Goal: Task Accomplishment & Management: Use online tool/utility

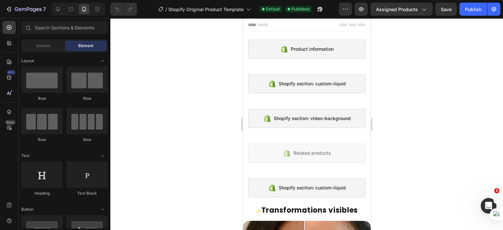
click at [416, 57] on div at bounding box center [306, 124] width 393 height 212
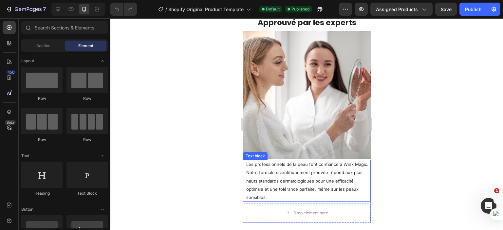
scroll to position [721, 0]
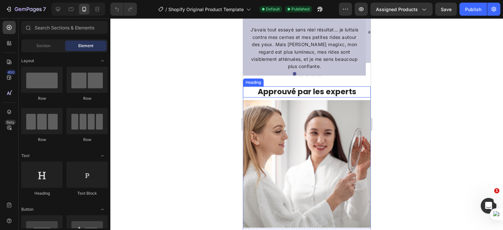
click at [357, 93] on h3 "Approuvé par les experts" at bounding box center [307, 91] width 128 height 11
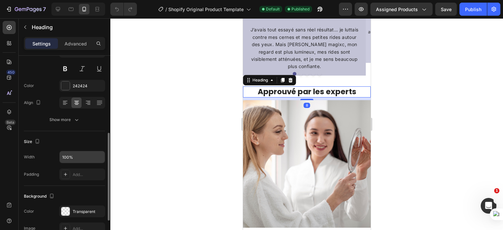
scroll to position [98, 0]
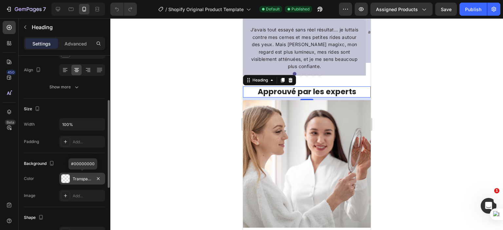
click at [69, 179] on div at bounding box center [65, 179] width 9 height 9
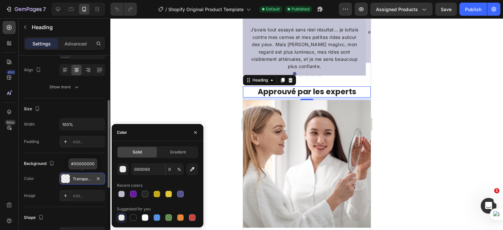
click at [69, 179] on div at bounding box center [65, 179] width 9 height 9
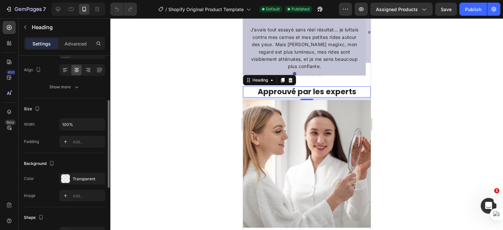
scroll to position [33, 0]
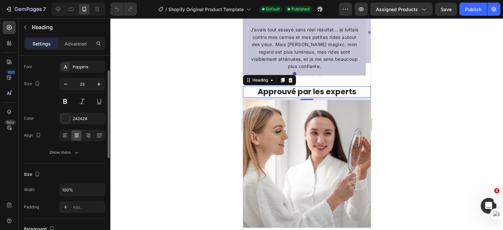
click at [207, 108] on div at bounding box center [306, 124] width 393 height 212
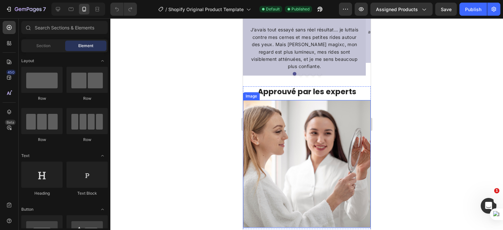
click at [264, 105] on img at bounding box center [307, 164] width 128 height 128
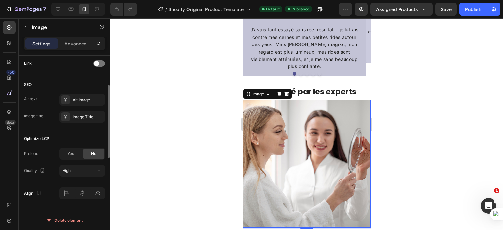
scroll to position [284, 0]
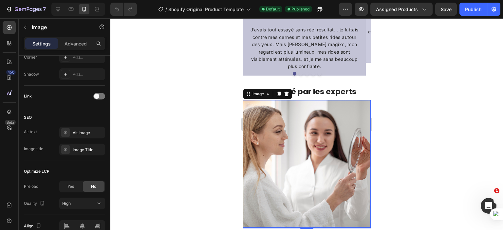
click at [176, 121] on div at bounding box center [306, 124] width 393 height 212
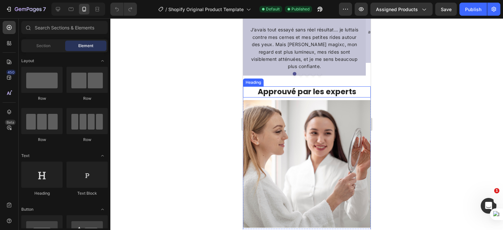
click at [358, 91] on h3 "Approuvé par les experts" at bounding box center [307, 91] width 128 height 11
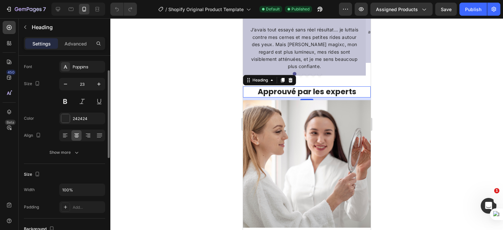
scroll to position [98, 0]
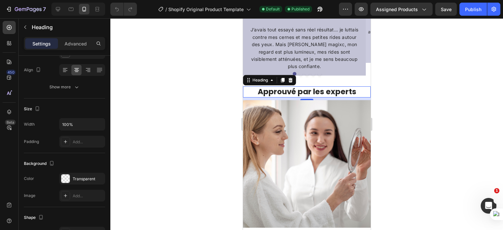
click at [186, 136] on div at bounding box center [306, 124] width 393 height 212
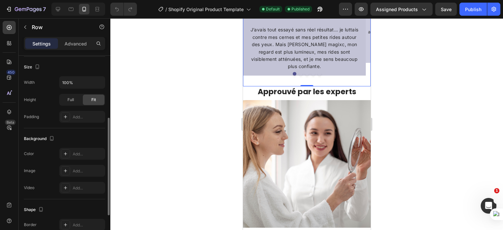
scroll to position [156, 0]
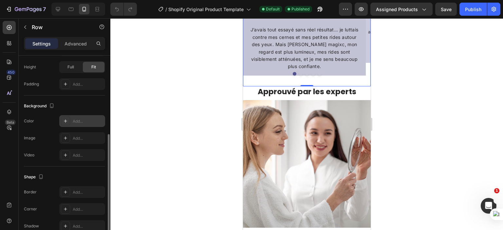
click at [78, 125] on div "Add..." at bounding box center [82, 121] width 46 height 12
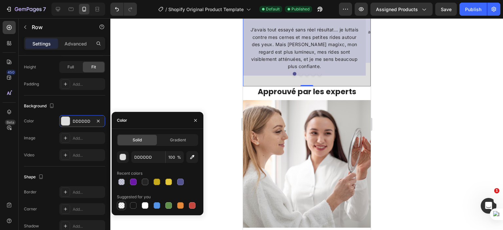
click at [119, 205] on div at bounding box center [121, 205] width 7 height 7
type input "000000"
type input "0"
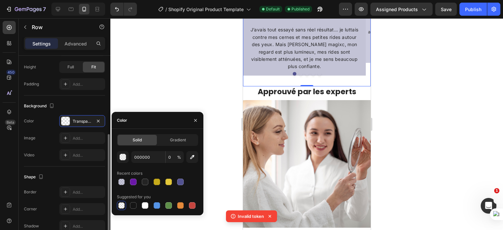
click at [80, 172] on div "Shape" at bounding box center [64, 177] width 81 height 10
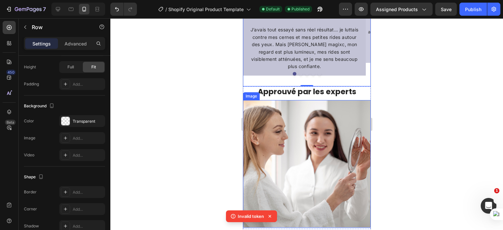
click at [255, 105] on img at bounding box center [307, 164] width 128 height 128
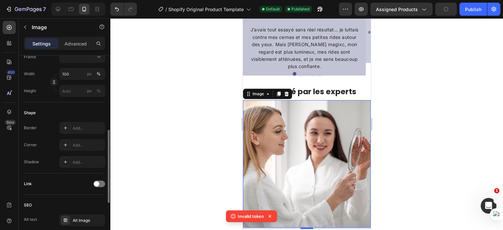
scroll to position [229, 0]
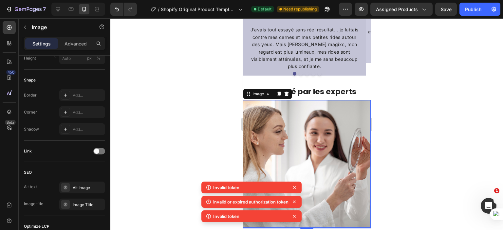
click at [207, 142] on div at bounding box center [306, 124] width 393 height 212
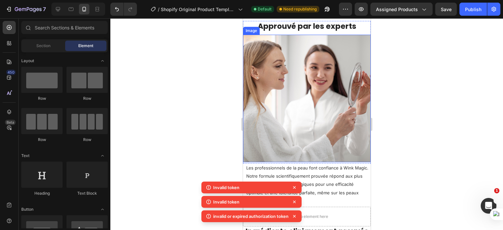
scroll to position [819, 0]
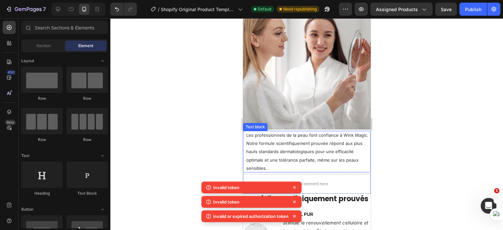
click at [346, 135] on p "Les professionnels de la peau font confiance à Wink Magic. Notre formule scient…" at bounding box center [307, 152] width 123 height 42
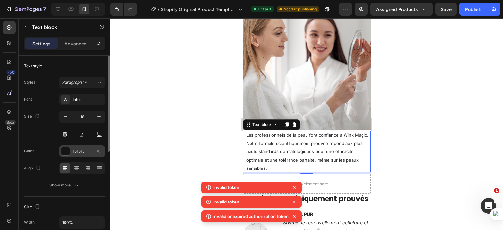
click at [78, 147] on div "151515" at bounding box center [82, 151] width 46 height 12
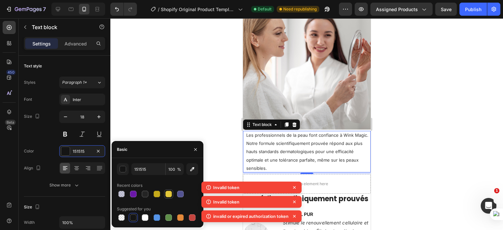
click at [169, 196] on div at bounding box center [168, 194] width 7 height 7
click at [122, 217] on div at bounding box center [121, 218] width 7 height 7
type input "000000"
type input "0"
click at [52, 148] on div "Color Transparent" at bounding box center [64, 151] width 81 height 12
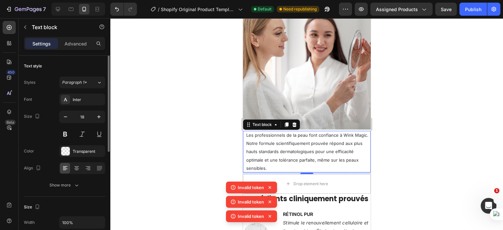
scroll to position [33, 0]
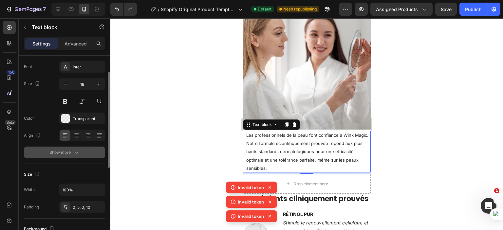
click at [68, 155] on div "Show more" at bounding box center [64, 152] width 30 height 7
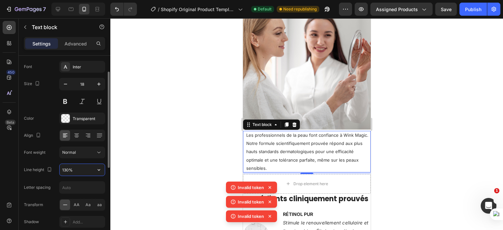
click at [71, 170] on input "130%" at bounding box center [82, 170] width 45 height 12
type input "%"
click at [71, 171] on input "%" at bounding box center [82, 170] width 45 height 12
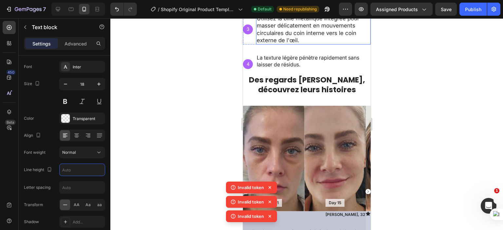
scroll to position [426, 0]
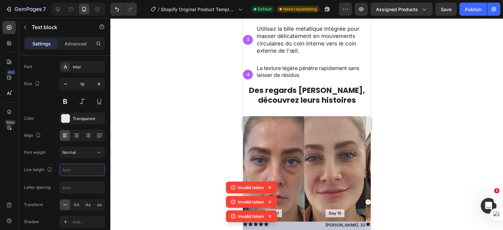
click at [293, 17] on p "Appliquez la crème par petits points autour du contour de l'œil, en évitant le …" at bounding box center [312, 3] width 113 height 27
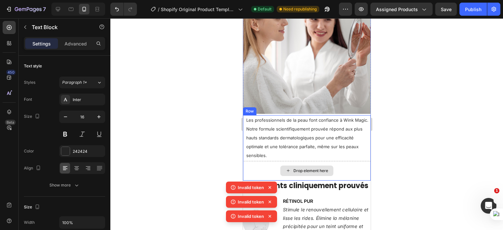
scroll to position [835, 0]
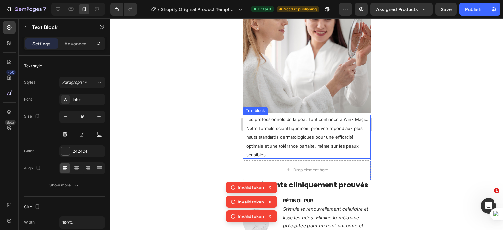
click at [296, 126] on span "Les professionnels de la peau font confiance à Wink Magic. Notre formule scient…" at bounding box center [307, 137] width 122 height 41
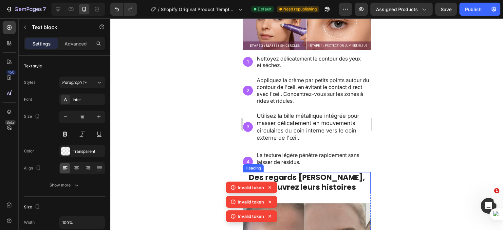
scroll to position [424, 0]
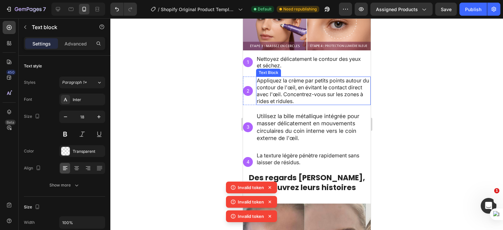
click at [287, 84] on p "Appliquez la crème par petits points autour du contour de l'œil, en évitant le …" at bounding box center [312, 90] width 113 height 27
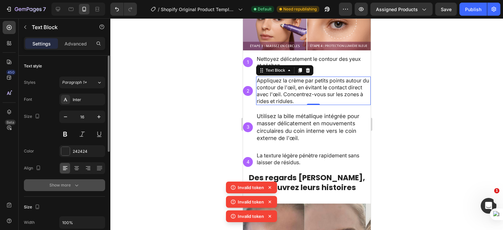
click at [70, 187] on div "Show more" at bounding box center [64, 185] width 30 height 7
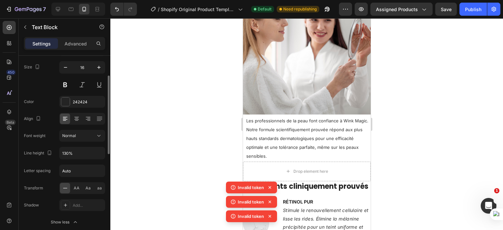
scroll to position [17, 0]
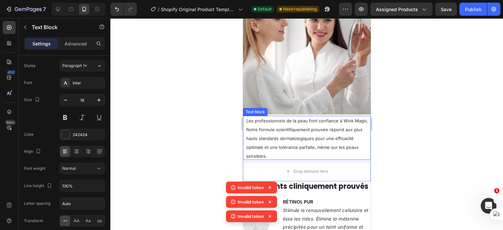
click at [333, 134] on span "Les professionnels de la peau font confiance à Wink Magic. Notre formule scient…" at bounding box center [307, 138] width 122 height 41
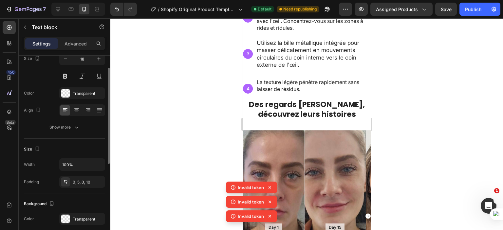
scroll to position [61, 0]
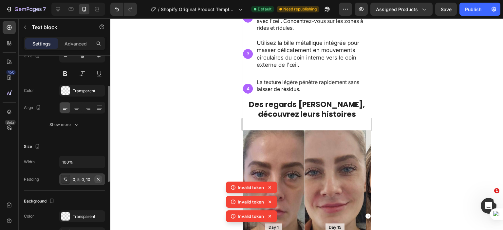
click at [98, 179] on icon "button" at bounding box center [98, 179] width 5 height 5
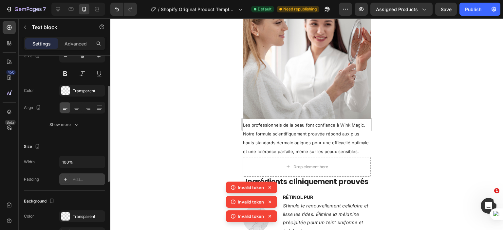
scroll to position [824, 0]
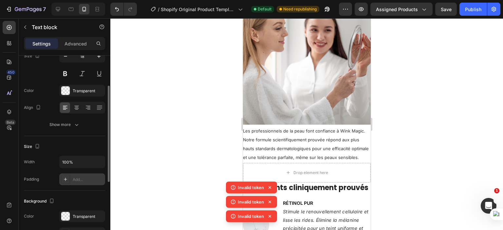
click at [292, 141] on span "Les professionnels de la peau font confiance à Wink Magic. Notre formule scient…" at bounding box center [306, 144] width 126 height 32
click at [214, 165] on div at bounding box center [306, 124] width 393 height 212
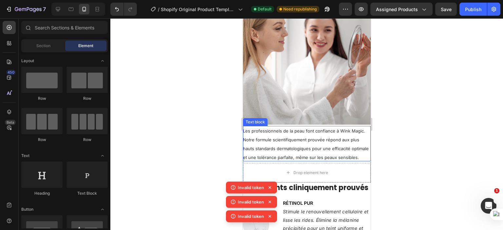
click at [284, 138] on p "Les professionnels de la peau font confiance à Wink Magic. Notre formule scient…" at bounding box center [307, 143] width 128 height 35
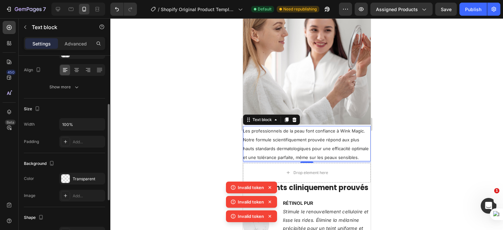
scroll to position [98, 0]
click at [83, 141] on div "Add..." at bounding box center [88, 143] width 31 height 6
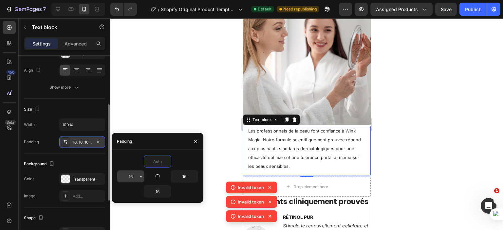
click at [134, 176] on input "16" at bounding box center [130, 177] width 27 height 12
type input "0"
type input "10"
click at [186, 177] on input "16" at bounding box center [184, 177] width 27 height 12
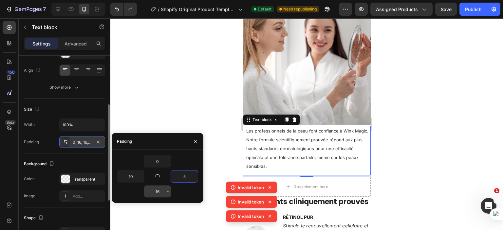
type input "5"
click at [161, 191] on input "16" at bounding box center [157, 192] width 27 height 12
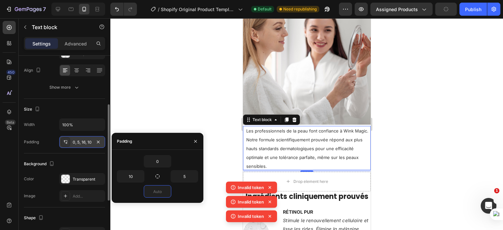
click at [122, 190] on div at bounding box center [157, 191] width 81 height 12
type input "0"
click at [87, 160] on div "Background" at bounding box center [64, 164] width 81 height 10
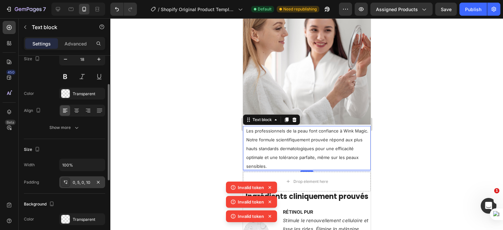
scroll to position [37, 0]
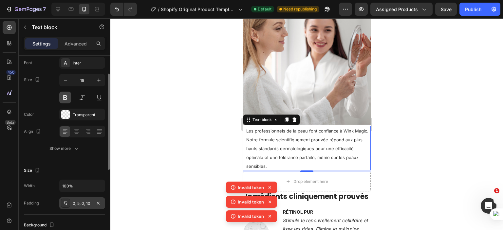
click at [66, 93] on button at bounding box center [65, 98] width 12 height 12
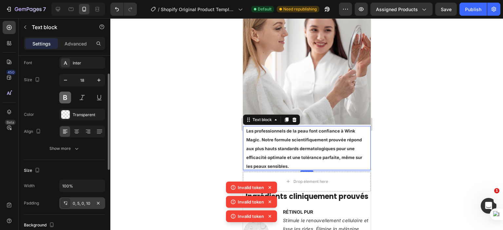
click at [66, 93] on button at bounding box center [65, 98] width 12 height 12
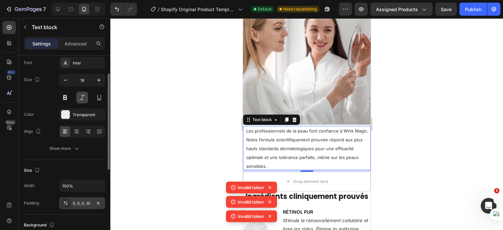
click at [82, 92] on button at bounding box center [82, 98] width 12 height 12
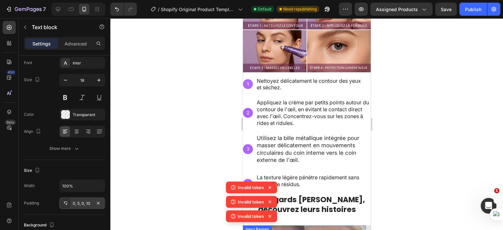
scroll to position [402, 0]
click at [248, 79] on div "Background Image" at bounding box center [248, 84] width 10 height 10
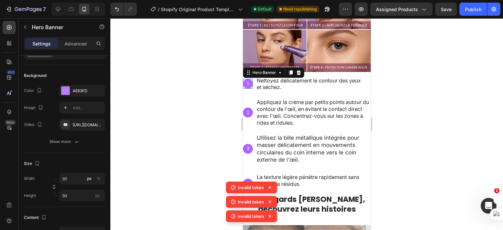
scroll to position [0, 0]
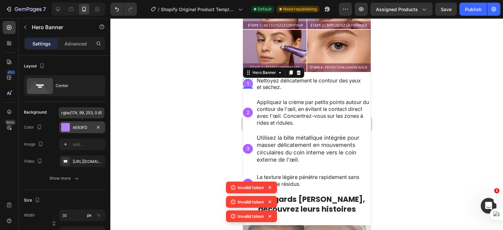
click at [77, 127] on div "AE63FD" at bounding box center [82, 128] width 19 height 6
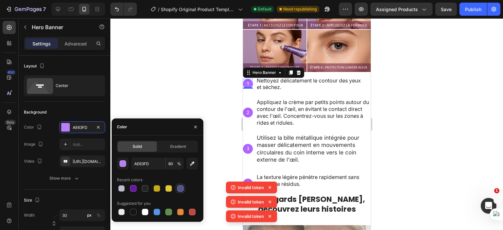
click at [181, 190] on div at bounding box center [180, 188] width 7 height 7
type input "535391"
type input "100"
click at [174, 101] on div at bounding box center [306, 124] width 393 height 212
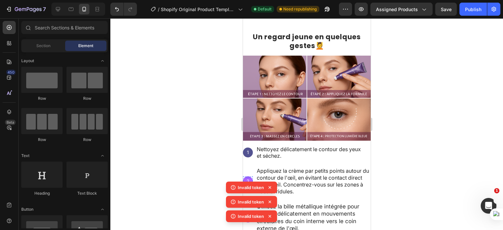
scroll to position [367, 0]
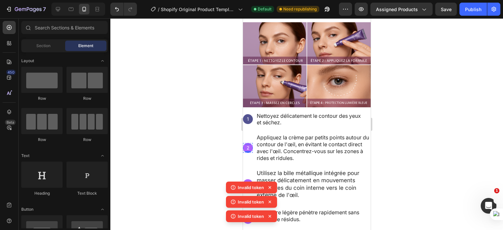
click at [251, 145] on p "2" at bounding box center [247, 148] width 9 height 6
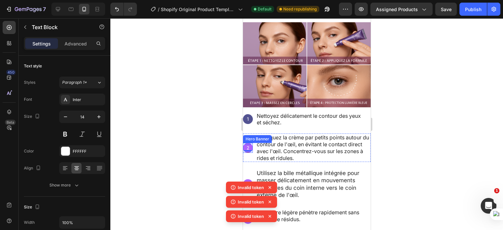
click at [249, 143] on div "2 Text Block 0 Hero Banner" at bounding box center [248, 148] width 10 height 10
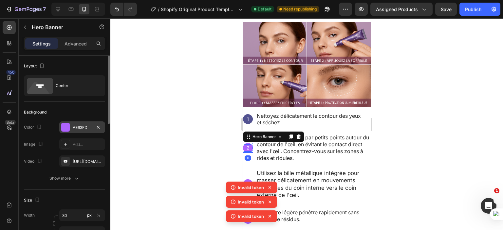
click at [64, 123] on div at bounding box center [65, 127] width 9 height 9
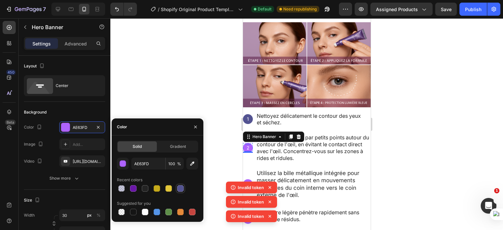
click at [180, 190] on div at bounding box center [180, 188] width 7 height 7
type input "535391"
click at [196, 51] on div at bounding box center [306, 124] width 393 height 212
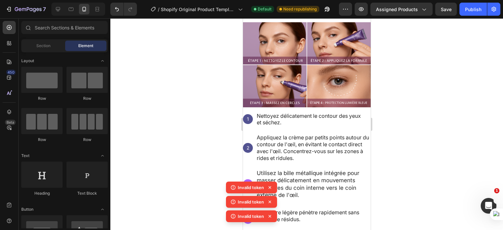
click at [208, 160] on div at bounding box center [306, 124] width 393 height 212
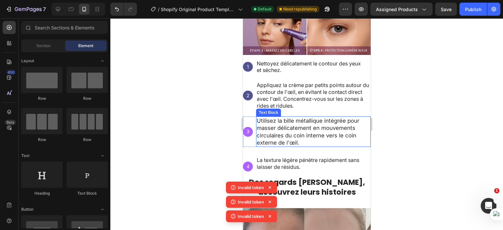
scroll to position [420, 0]
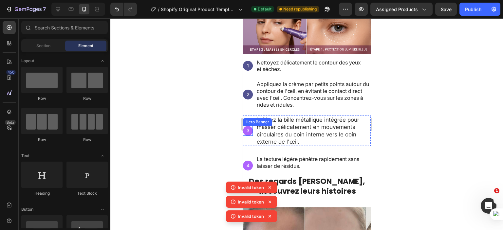
click at [248, 126] on div "Background Image" at bounding box center [248, 131] width 10 height 10
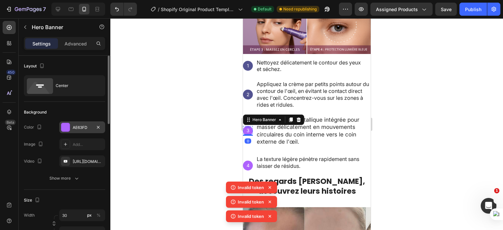
click at [72, 125] on div "AE63FD" at bounding box center [82, 128] width 46 height 12
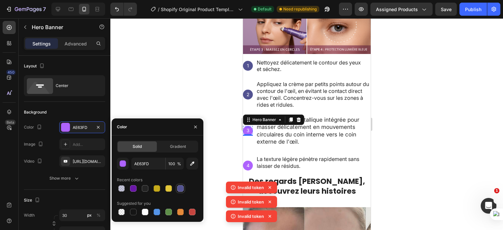
click at [179, 186] on div at bounding box center [180, 188] width 7 height 7
type input "535391"
click at [248, 161] on div "Background Image" at bounding box center [248, 166] width 10 height 10
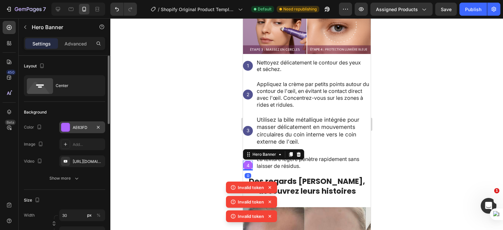
click at [80, 127] on div "AE63FD" at bounding box center [82, 128] width 19 height 6
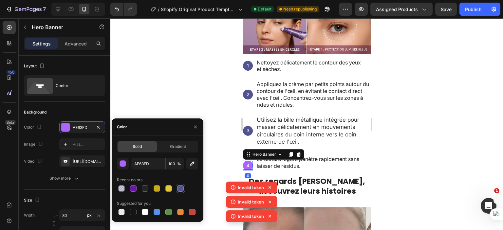
click at [182, 188] on div at bounding box center [180, 188] width 7 height 7
type input "535391"
click at [203, 90] on div at bounding box center [306, 124] width 393 height 212
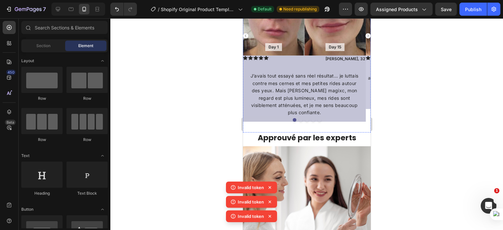
scroll to position [520, 0]
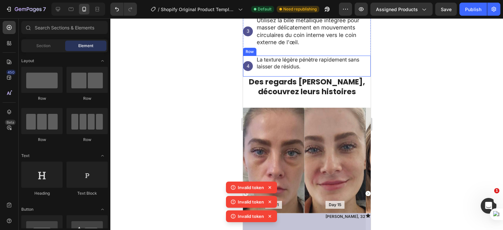
click at [326, 70] on div "La texture [PERSON_NAME] pénètre rapidement sans laisser de résidus. Text Block" at bounding box center [313, 66] width 115 height 21
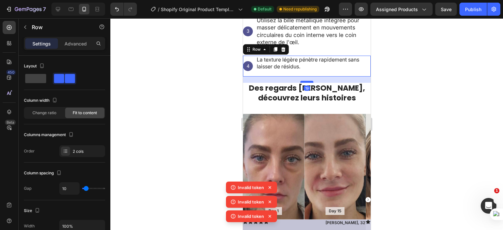
drag, startPoint x: 302, startPoint y: 71, endPoint x: 304, endPoint y: 77, distance: 6.6
click at [304, 81] on div at bounding box center [306, 82] width 13 height 2
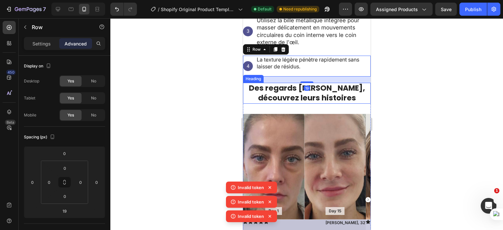
click at [213, 94] on div at bounding box center [306, 124] width 393 height 212
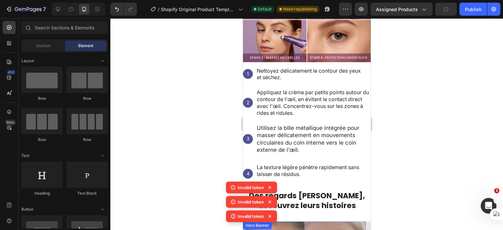
scroll to position [405, 0]
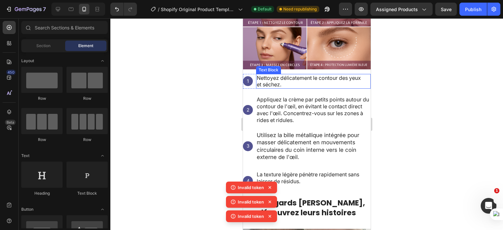
click at [287, 78] on p "Nettoyez délicatement le contour des yeux et séchez." at bounding box center [312, 82] width 113 height 14
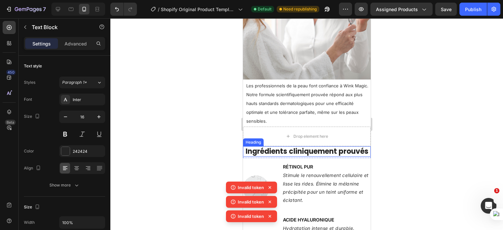
scroll to position [857, 0]
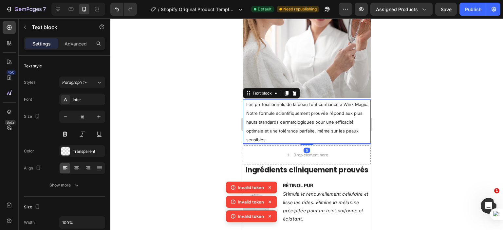
click at [295, 107] on span "Les professionnels de la peau font confiance à Wink Magic. Notre formule scient…" at bounding box center [307, 122] width 122 height 41
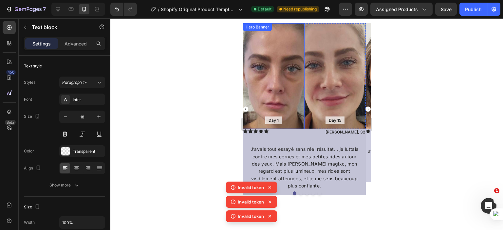
scroll to position [469, 0]
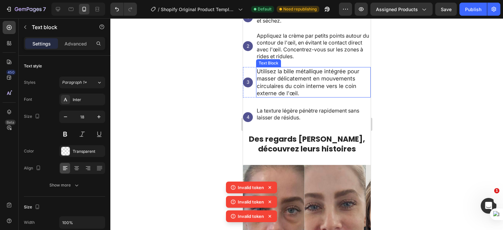
click at [291, 78] on p "Utilisez la bille métallique intégrée pour masser délicatement en mouvements ci…" at bounding box center [312, 82] width 113 height 29
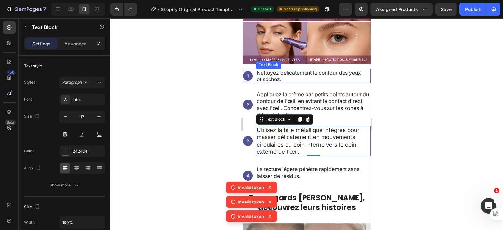
scroll to position [411, 0]
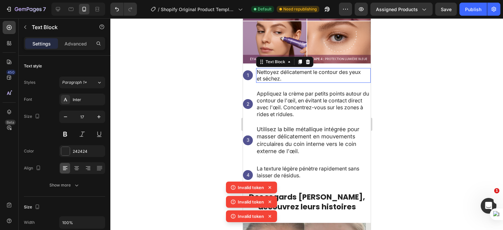
click at [294, 72] on p "Nettoyez délicatement le contour des yeux et séchez." at bounding box center [312, 76] width 113 height 14
click at [300, 60] on icon at bounding box center [300, 62] width 4 height 5
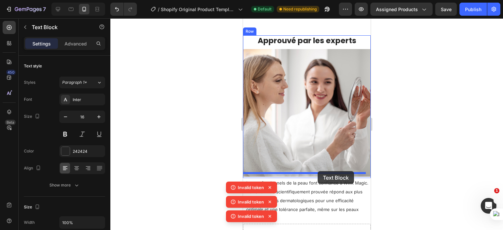
scroll to position [852, 0]
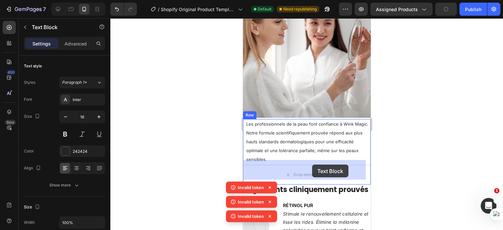
drag, startPoint x: 321, startPoint y: 86, endPoint x: 312, endPoint y: 165, distance: 79.2
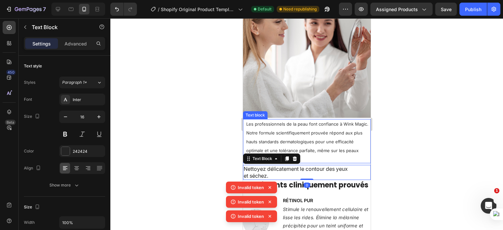
click at [308, 131] on p "Les professionnels de la peau font confiance à Wink Magic. Notre formule scient…" at bounding box center [307, 141] width 123 height 44
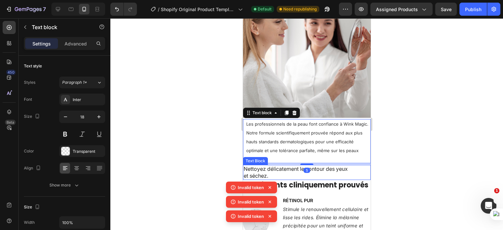
click at [280, 170] on p "Nettoyez délicatement le contour des yeux et séchez." at bounding box center [306, 173] width 126 height 14
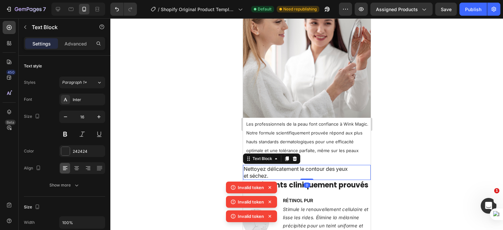
click at [280, 170] on p "Nettoyez délicatement le contour des yeux et séchez." at bounding box center [306, 173] width 126 height 14
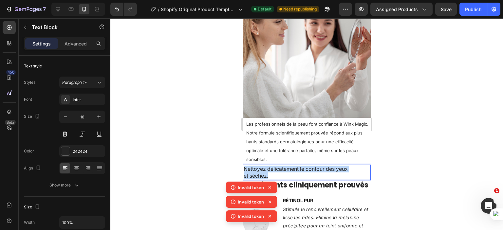
click at [280, 170] on p "Nettoyez délicatement le contour des yeux et séchez." at bounding box center [306, 173] width 126 height 14
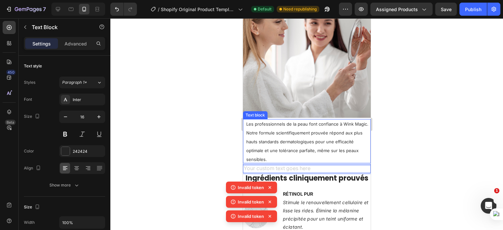
click at [257, 130] on span "Les professionnels de la peau font confiance à Wink Magic. Notre formule scient…" at bounding box center [307, 142] width 122 height 41
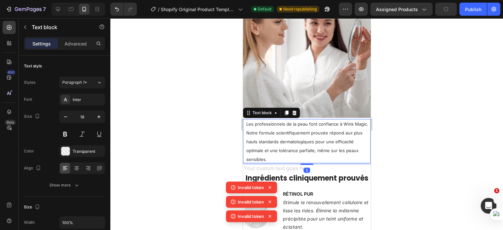
click at [247, 122] on span "Les professionnels de la peau font confiance à Wink Magic. Notre formule scient…" at bounding box center [307, 142] width 122 height 41
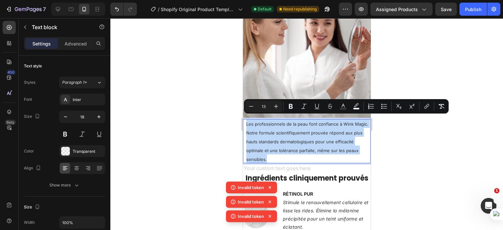
drag, startPoint x: 247, startPoint y: 118, endPoint x: 287, endPoint y: 152, distance: 52.8
click at [287, 152] on p "Les professionnels de la peau font confiance à Wink Magic. Notre formule scient…" at bounding box center [307, 141] width 123 height 44
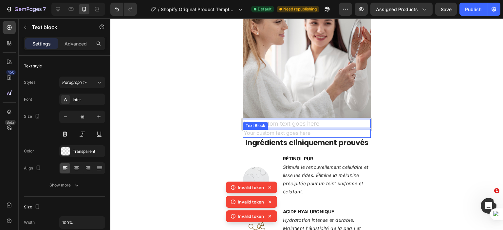
click at [273, 130] on div "Rich Text Editor. Editing area: main" at bounding box center [307, 134] width 128 height 8
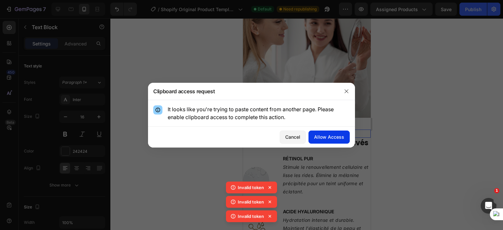
click at [320, 140] on div "Allow Access" at bounding box center [329, 137] width 30 height 7
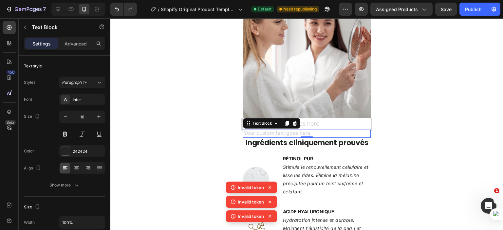
click at [271, 130] on div "Rich Text Editor. Editing area: main" at bounding box center [307, 134] width 128 height 8
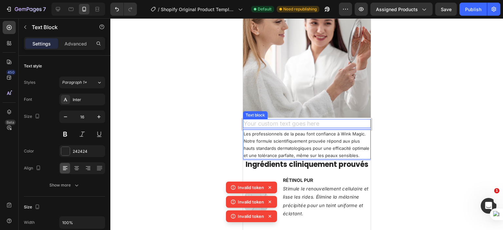
click at [267, 119] on div "Rich Text Editor. Editing area: main" at bounding box center [307, 123] width 128 height 9
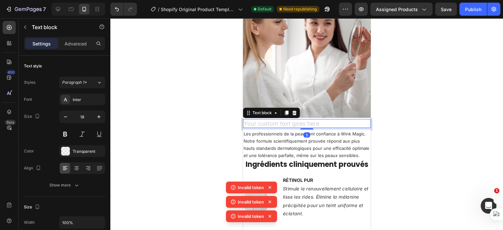
click at [267, 119] on div "Rich Text Editor. Editing area: main" at bounding box center [307, 123] width 128 height 9
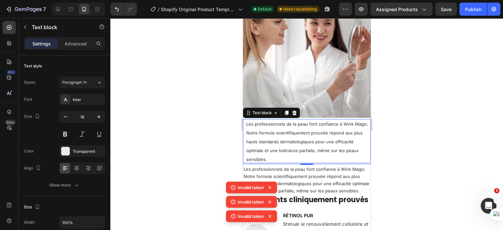
click at [431, 136] on div at bounding box center [306, 124] width 393 height 212
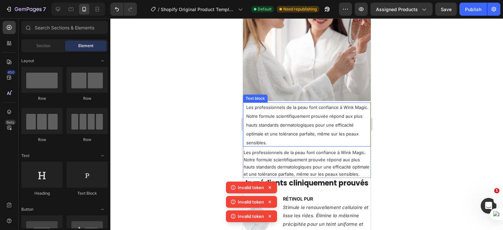
scroll to position [869, 0]
click at [317, 116] on p "Les professionnels de la peau font confiance à Wink Magic. Notre formule scient…" at bounding box center [307, 124] width 123 height 44
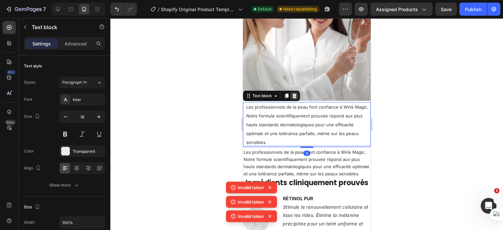
click at [296, 93] on icon at bounding box center [294, 95] width 5 height 5
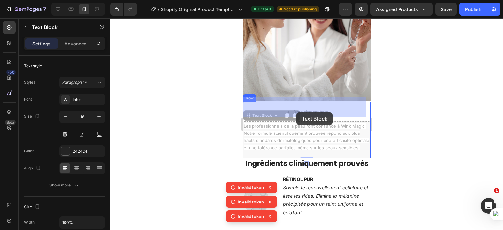
drag, startPoint x: 296, startPoint y: 139, endPoint x: 296, endPoint y: 111, distance: 27.2
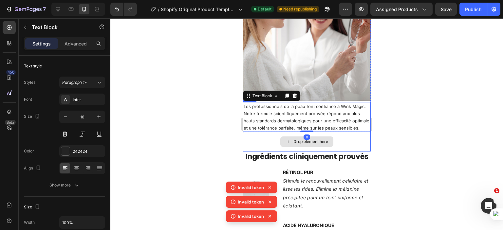
click at [349, 142] on div "Drop element here" at bounding box center [307, 142] width 128 height 20
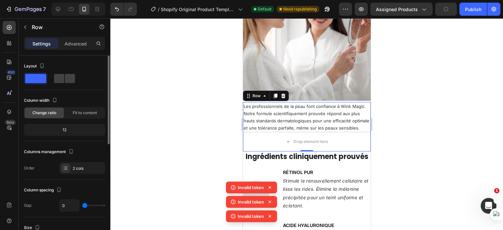
click at [75, 129] on div "12" at bounding box center [64, 129] width 79 height 9
click at [75, 169] on div "2 cols" at bounding box center [88, 169] width 31 height 6
type input "4"
type input "6"
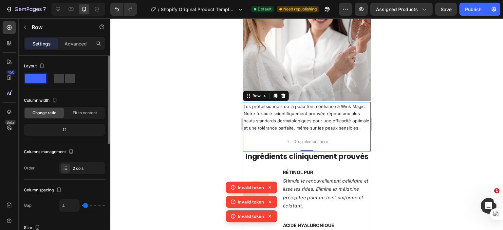
type input "6"
type input "8"
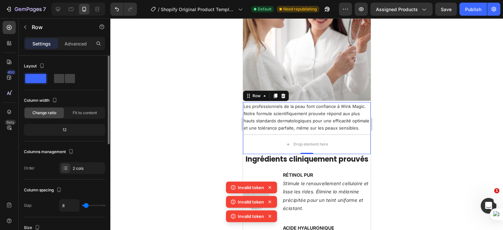
type input "15"
type input "16"
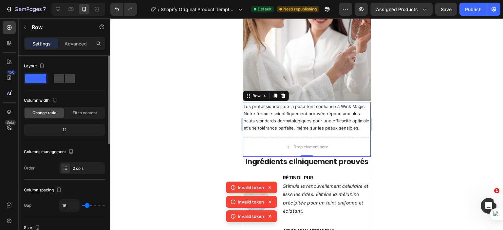
type input "13"
type input "0"
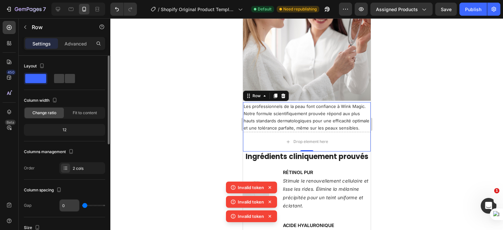
drag, startPoint x: 84, startPoint y: 207, endPoint x: 79, endPoint y: 202, distance: 6.9
click at [82, 205] on input "range" at bounding box center [93, 205] width 23 height 1
click at [77, 166] on div "2 cols" at bounding box center [88, 169] width 31 height 6
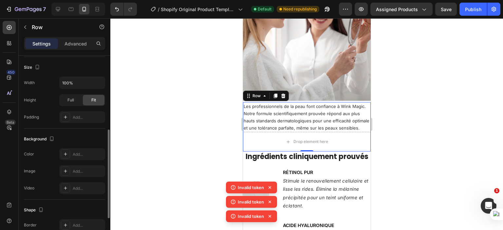
scroll to position [95, 0]
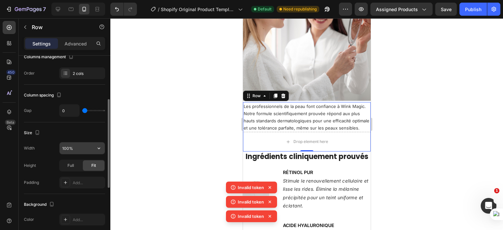
click at [68, 147] on input "100%" at bounding box center [82, 148] width 45 height 12
click at [55, 129] on div "Size" at bounding box center [64, 133] width 81 height 10
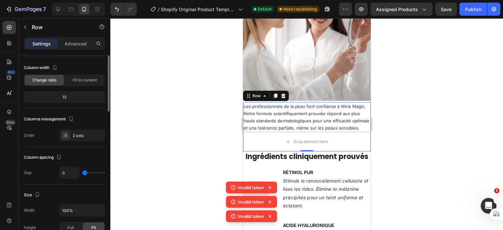
scroll to position [0, 0]
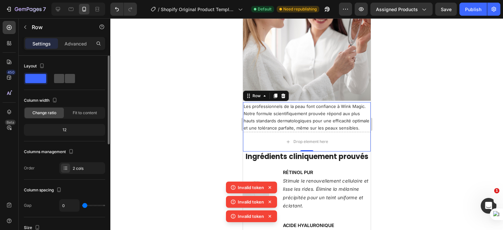
click at [65, 77] on span at bounding box center [70, 78] width 10 height 9
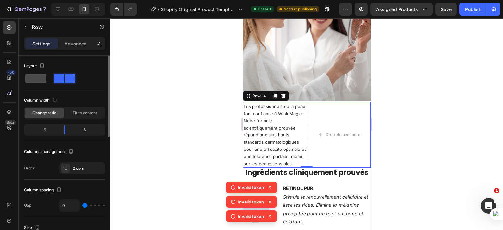
click at [34, 83] on span at bounding box center [35, 78] width 21 height 9
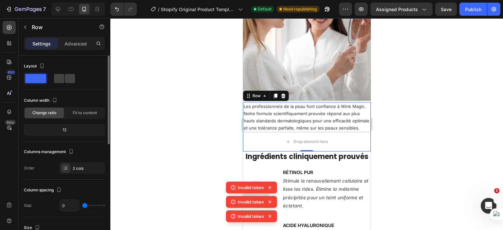
scroll to position [33, 0]
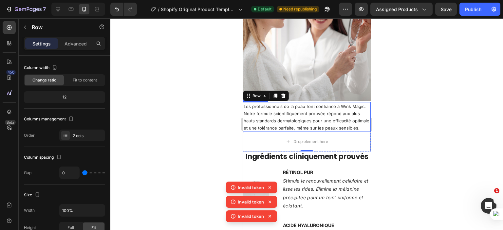
click at [203, 133] on div at bounding box center [306, 124] width 393 height 212
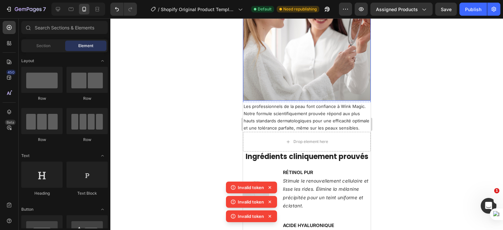
click at [307, 85] on img at bounding box center [307, 37] width 128 height 128
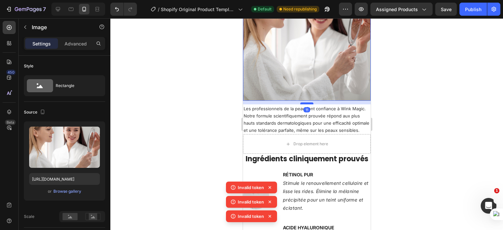
click at [309, 103] on div at bounding box center [306, 104] width 13 height 2
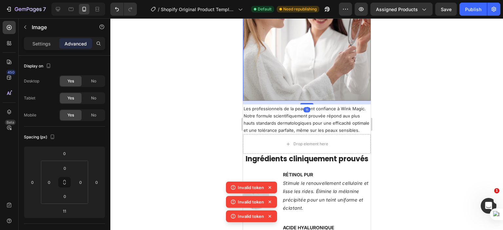
click at [407, 111] on div at bounding box center [306, 124] width 393 height 212
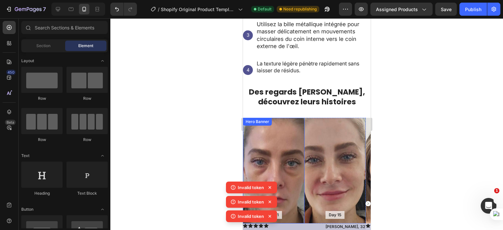
scroll to position [517, 0]
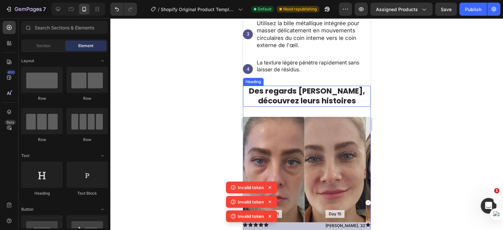
click at [355, 97] on h2 "Des regards [PERSON_NAME], découvrez leurs histoires" at bounding box center [307, 96] width 128 height 21
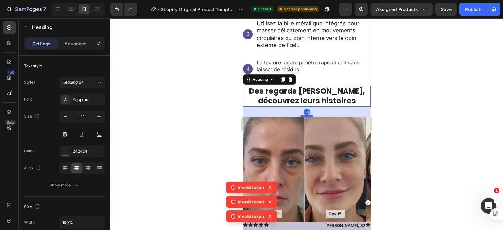
click at [355, 97] on h2 "Des regards [PERSON_NAME], découvrez leurs histoires" at bounding box center [307, 96] width 128 height 21
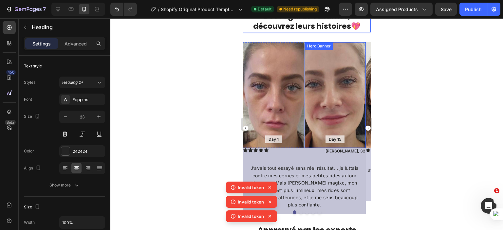
scroll to position [590, 0]
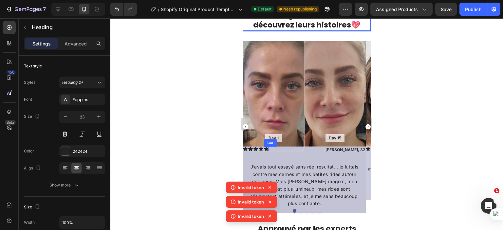
click at [266, 148] on icon at bounding box center [266, 149] width 5 height 4
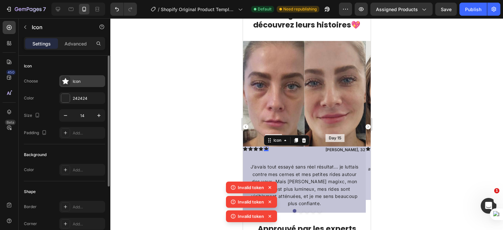
click at [66, 80] on icon at bounding box center [65, 81] width 7 height 6
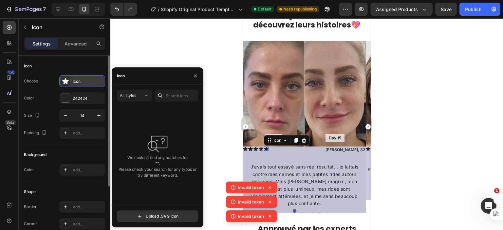
click at [66, 80] on icon at bounding box center [65, 81] width 7 height 6
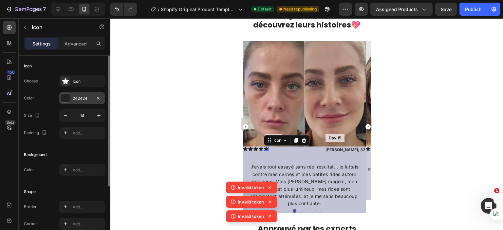
click at [66, 100] on div at bounding box center [65, 98] width 9 height 9
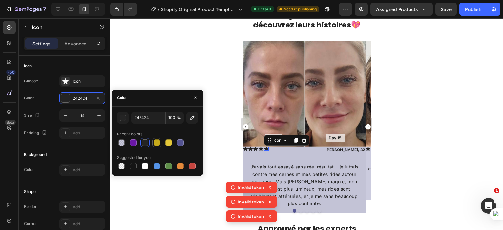
click at [158, 145] on div at bounding box center [157, 143] width 7 height 7
click at [166, 144] on div at bounding box center [168, 143] width 7 height 7
click at [123, 120] on div "button" at bounding box center [123, 118] width 7 height 7
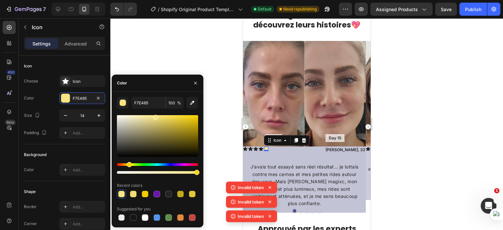
drag, startPoint x: 179, startPoint y: 122, endPoint x: 155, endPoint y: 116, distance: 24.6
click at [155, 116] on div at bounding box center [155, 117] width 5 height 5
drag, startPoint x: 156, startPoint y: 119, endPoint x: 169, endPoint y: 112, distance: 14.4
click at [169, 112] on div "FFE45E 100 % Recent colors Suggested for you" at bounding box center [157, 159] width 81 height 125
drag, startPoint x: 170, startPoint y: 119, endPoint x: 178, endPoint y: 118, distance: 8.0
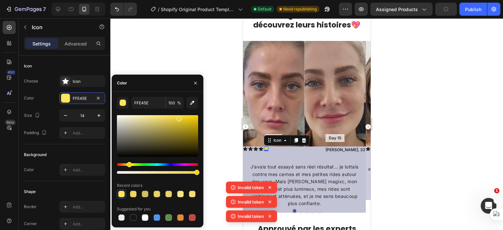
click at [178, 118] on div at bounding box center [157, 136] width 81 height 42
drag, startPoint x: 178, startPoint y: 118, endPoint x: 187, endPoint y: 124, distance: 11.5
click at [187, 124] on div at bounding box center [188, 125] width 5 height 5
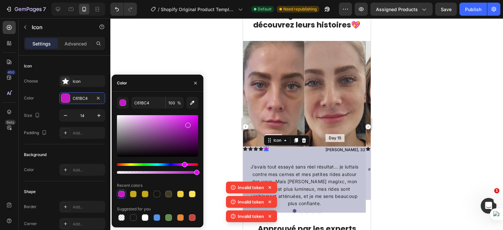
type input "B81BC6"
drag, startPoint x: 130, startPoint y: 163, endPoint x: 184, endPoint y: 157, distance: 54.4
click at [184, 157] on div at bounding box center [157, 144] width 81 height 61
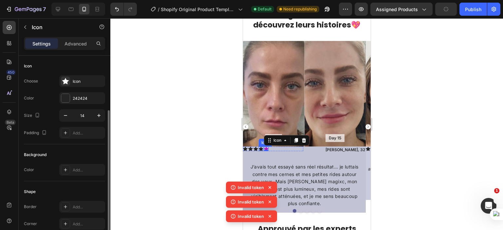
click at [261, 148] on icon at bounding box center [260, 149] width 5 height 4
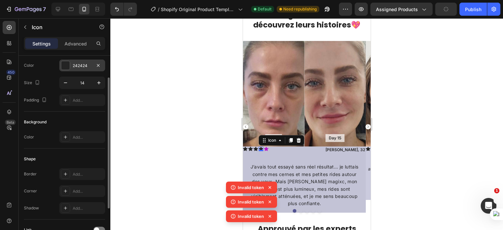
click at [65, 67] on div at bounding box center [65, 65] width 9 height 9
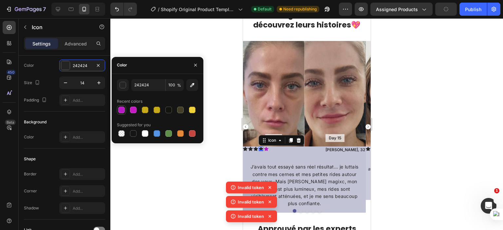
click at [121, 110] on div at bounding box center [121, 110] width 7 height 7
type input "B81BC6"
click at [215, 152] on div at bounding box center [306, 124] width 393 height 212
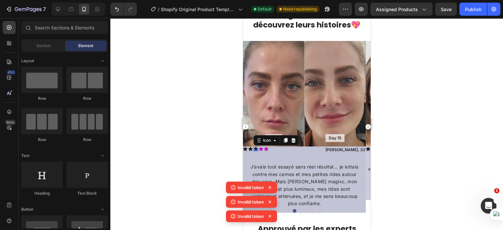
click at [254, 148] on icon at bounding box center [255, 149] width 5 height 5
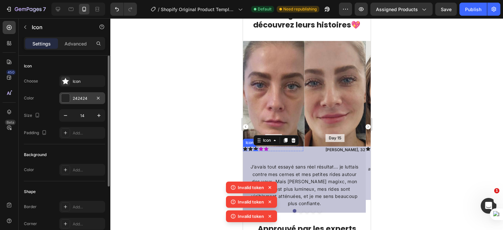
click at [67, 99] on div at bounding box center [65, 98] width 9 height 9
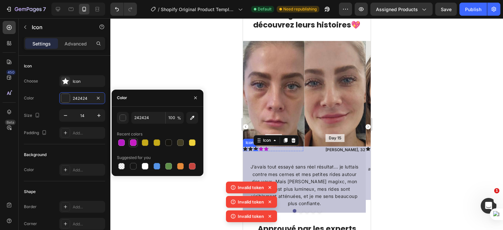
click at [133, 144] on div at bounding box center [133, 143] width 7 height 7
type input "C61BC4"
click at [250, 148] on div "Icon" at bounding box center [250, 149] width 5 height 5
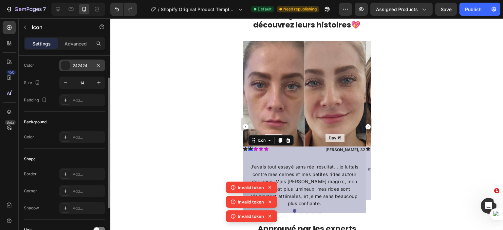
click at [64, 66] on div at bounding box center [65, 65] width 9 height 9
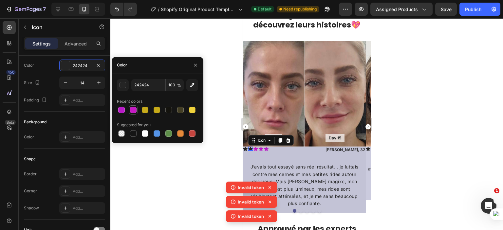
click at [131, 110] on div at bounding box center [133, 110] width 7 height 7
type input "C61BC4"
click at [244, 147] on icon at bounding box center [245, 149] width 5 height 5
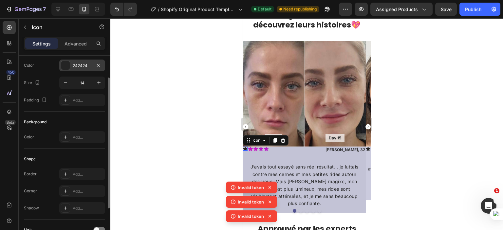
click at [60, 68] on div "242424" at bounding box center [82, 66] width 46 height 12
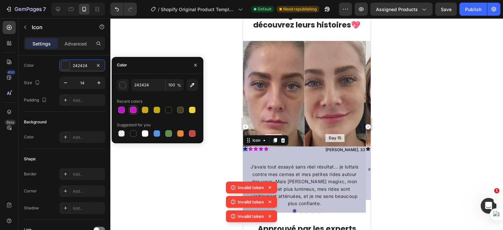
click at [131, 108] on div at bounding box center [133, 110] width 7 height 7
type input "C61BC4"
click at [187, 157] on div at bounding box center [306, 124] width 393 height 212
